Goal: Task Accomplishment & Management: Use online tool/utility

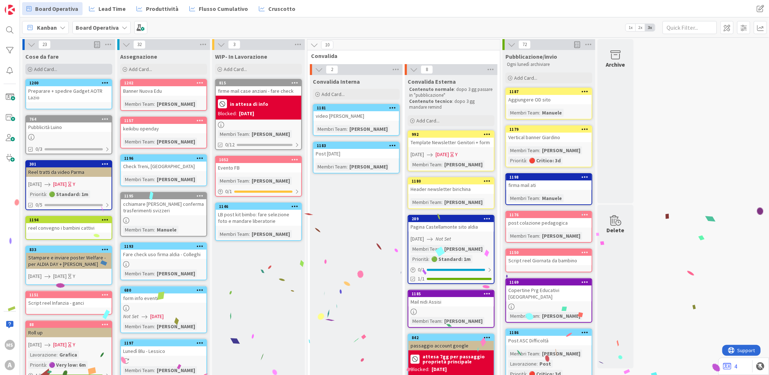
click at [37, 72] on span "Add Card..." at bounding box center [45, 69] width 23 height 7
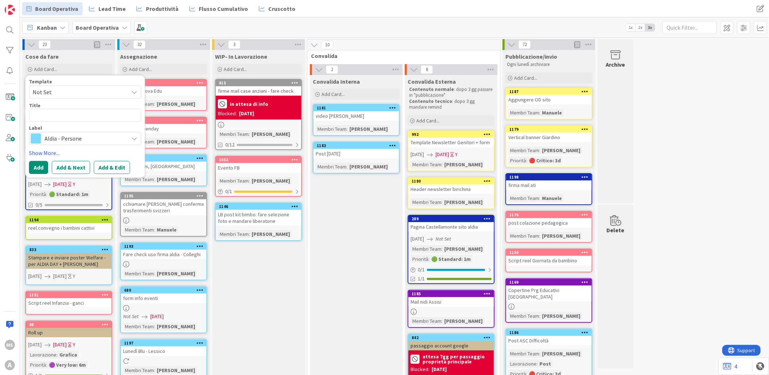
click at [71, 136] on span "Aldia - Persone" at bounding box center [85, 138] width 80 height 10
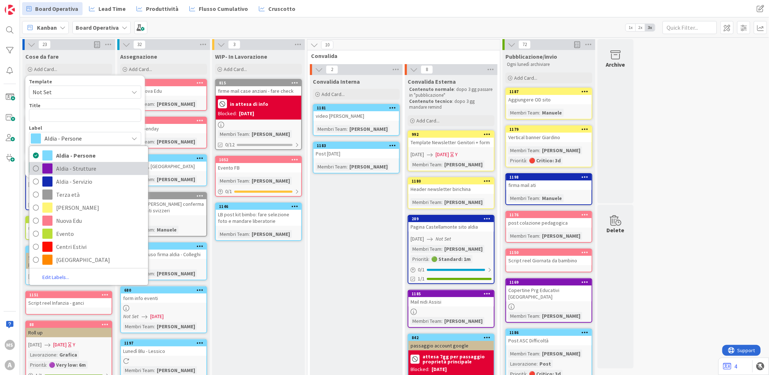
click at [96, 173] on span "Aldia - Strutture" at bounding box center [100, 168] width 88 height 11
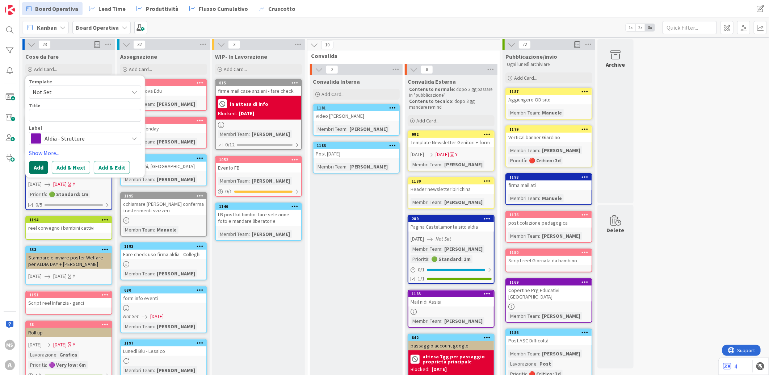
click at [34, 166] on button "Add" at bounding box center [38, 167] width 19 height 13
click at [57, 124] on div "Title is required." at bounding box center [85, 125] width 112 height 7
click at [65, 115] on textarea at bounding box center [85, 115] width 112 height 13
type textarea "x"
type textarea "A"
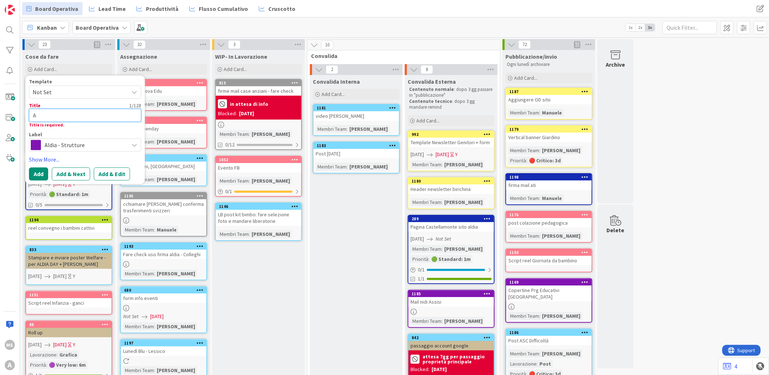
type textarea "x"
type textarea "Ag"
type textarea "x"
type textarea "Aggi"
type textarea "x"
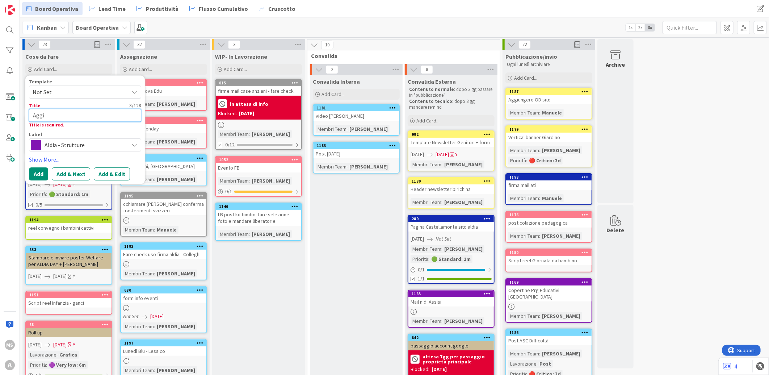
type textarea "Aggiu"
type textarea "x"
type textarea "Aggiun"
type textarea "x"
type textarea "Aggiung"
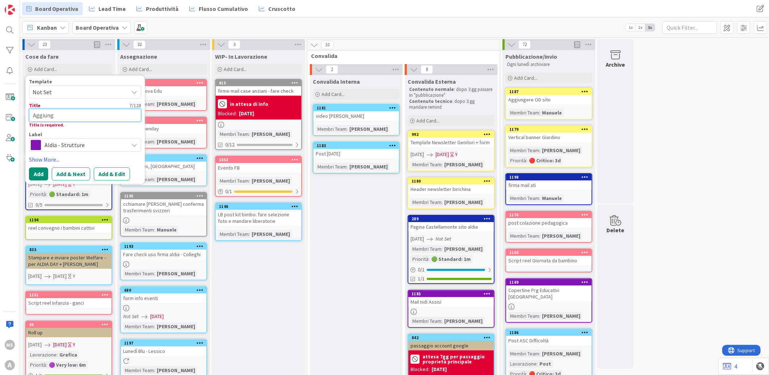
type textarea "x"
type textarea "Aggiunge"
type textarea "x"
type textarea "Aggiunger"
type textarea "x"
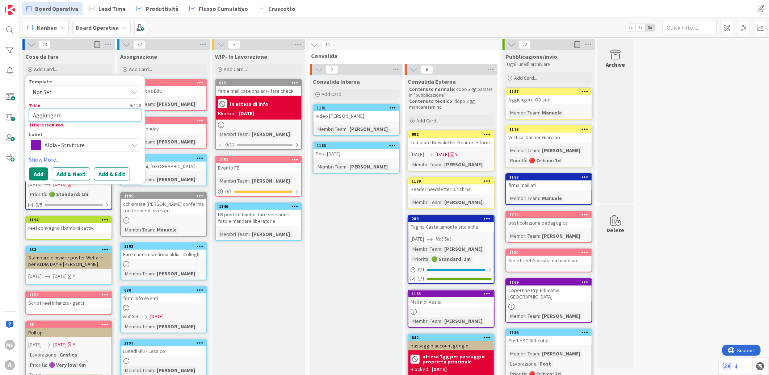
type textarea "Aggiungere"
type textarea "x"
type textarea "Aggiungere O"
type textarea "x"
type textarea "Aggiungere OD"
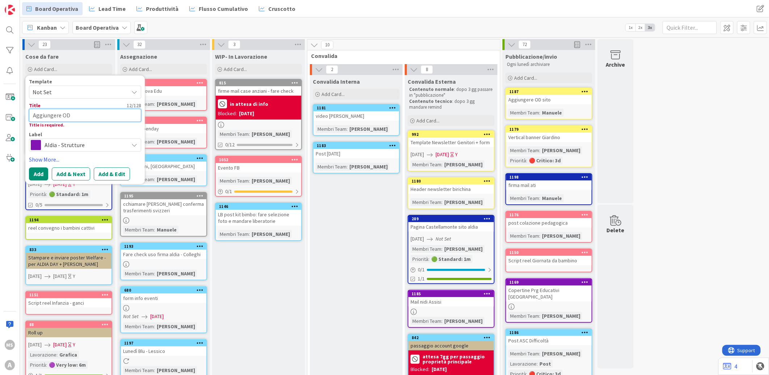
type textarea "x"
type textarea "Aggiungere OD"
type textarea "x"
type textarea "Aggiungere OD s"
type textarea "x"
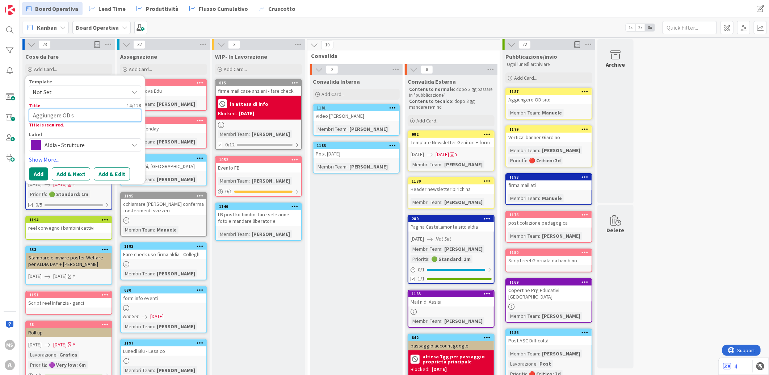
type textarea "Aggiungere OD si"
type textarea "x"
type textarea "Aggiungere OD sit"
type textarea "x"
type textarea "Aggiungere OD sito"
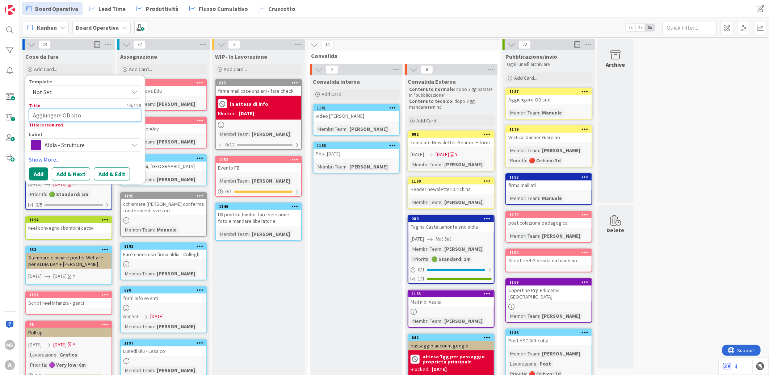
type textarea "x"
type textarea "Aggiungere OD sito"
type textarea "x"
type textarea "Aggiungere OD sito i"
type textarea "x"
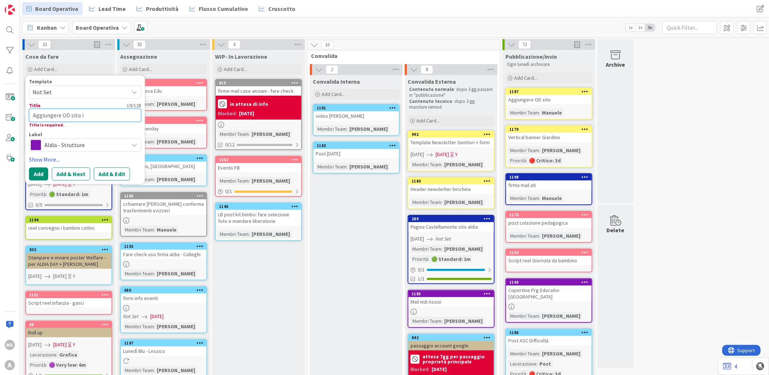
type textarea "Aggiungere OD sito il"
type textarea "x"
type textarea "Aggiungere OD sito il"
type textarea "x"
type textarea "Aggiungere OD sito il g"
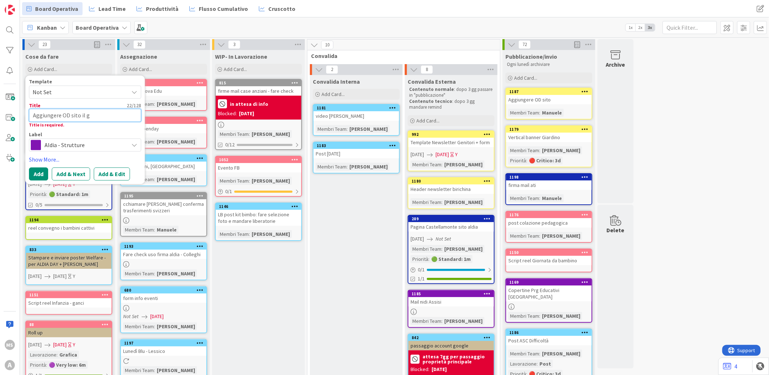
type textarea "x"
type textarea "Aggiungere OD sito il gi"
type textarea "x"
type textarea "Aggiungere OD sito il gia"
type textarea "x"
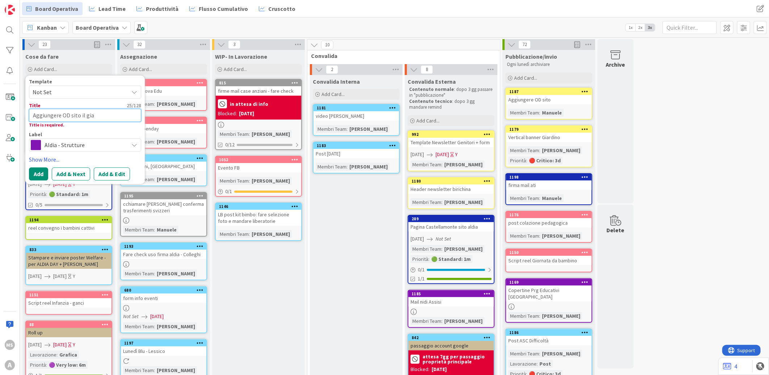
type textarea "Aggiungere OD sito il giar"
type textarea "x"
type textarea "Aggiungere OD sito il giard"
type textarea "x"
type textarea "Aggiungere OD sito il giardi"
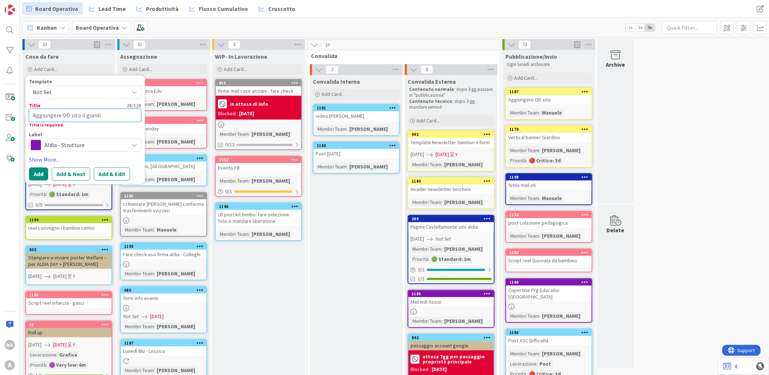
type textarea "x"
type textarea "Aggiungere OD sito il giardin"
type textarea "x"
type textarea "Aggiungere OD sito il giardino"
